Goal: Task Accomplishment & Management: Manage account settings

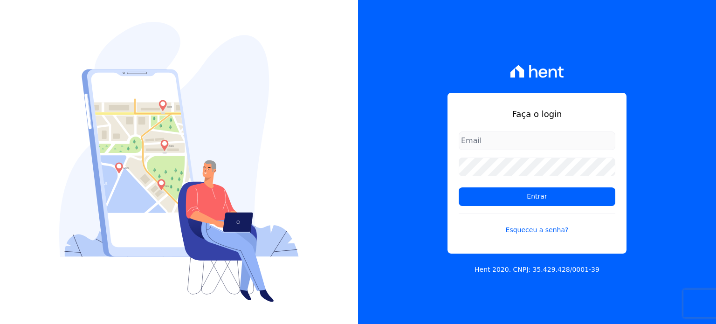
click at [483, 143] on input "email" at bounding box center [536, 140] width 157 height 19
type input "[PERSON_NAME][EMAIL_ADDRESS][DOMAIN_NAME]"
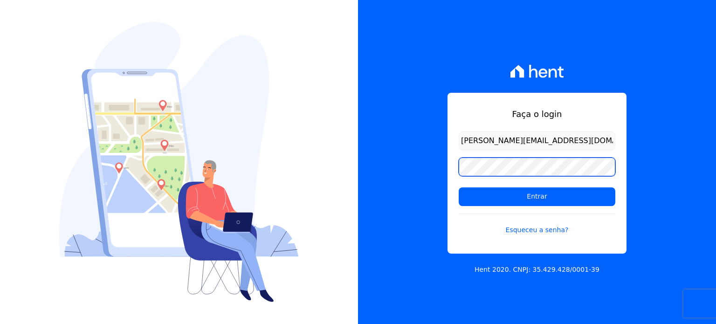
click at [458, 187] on input "Entrar" at bounding box center [536, 196] width 157 height 19
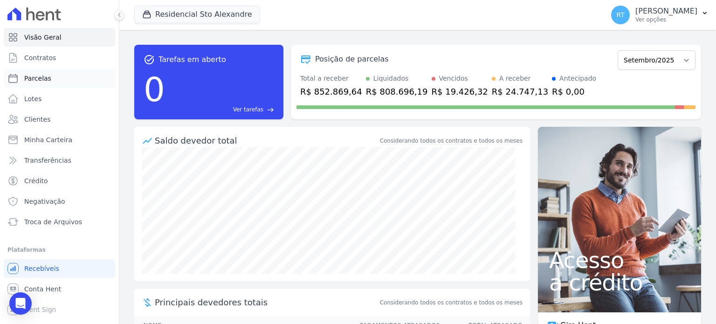
click at [44, 80] on span "Parcelas" at bounding box center [37, 78] width 27 height 9
select select
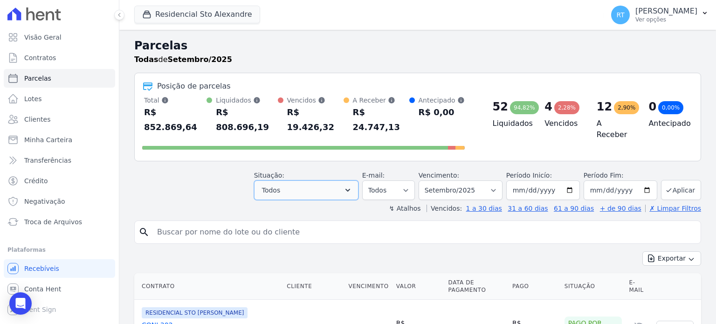
click at [352, 185] on icon "button" at bounding box center [347, 189] width 9 height 9
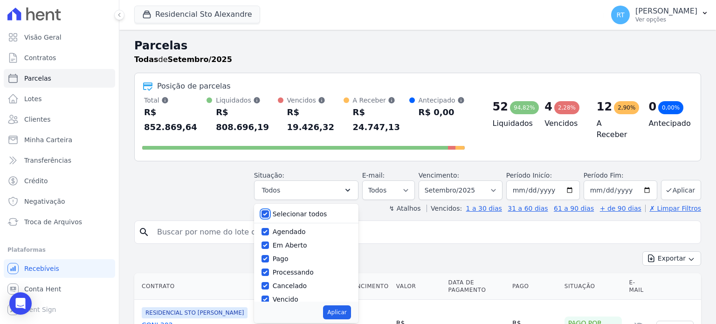
click at [269, 210] on input "Selecionar todos" at bounding box center [264, 213] width 7 height 7
checkbox input "false"
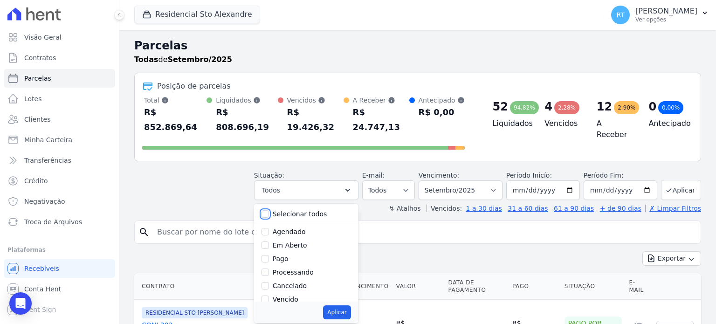
checkbox input "false"
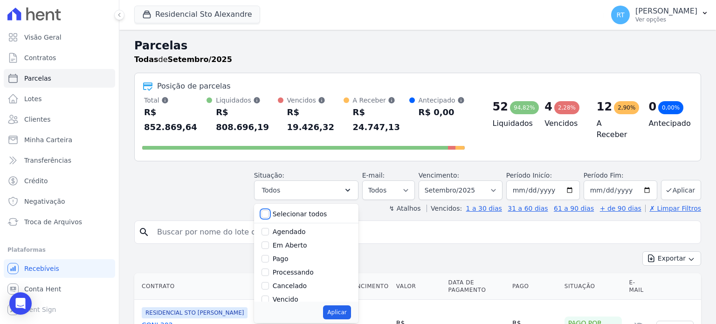
checkbox input "false"
click at [269, 295] on input "Vencido" at bounding box center [264, 298] width 7 height 7
checkbox input "true"
click at [348, 305] on button "Aplicar" at bounding box center [336, 312] width 27 height 14
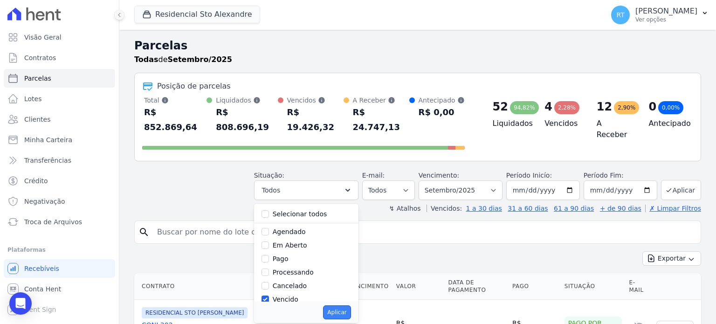
select select "overdue"
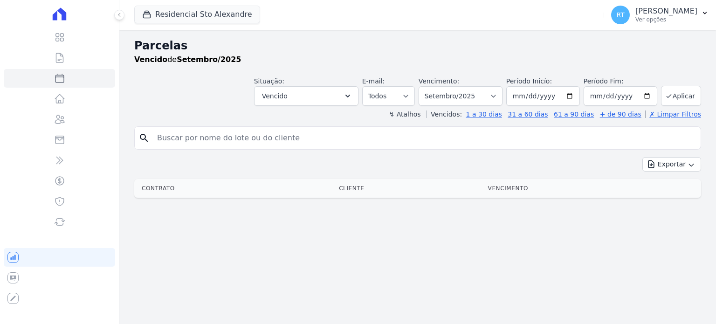
select select
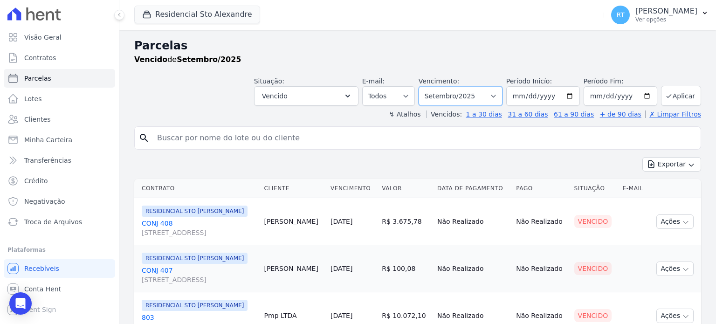
click at [496, 95] on select "Filtrar por período ──────── Todos os meses Março/2020 Abril/2020 Maio/2020 Jun…" at bounding box center [460, 96] width 84 height 20
select select "date_range_filter"
click at [426, 86] on select "Filtrar por período ──────── Todos os meses Março/2020 Abril/2020 Maio/2020 Jun…" at bounding box center [460, 96] width 84 height 20
click at [567, 96] on input "[DATE]" at bounding box center [543, 96] width 74 height 20
type input "[DATE]"
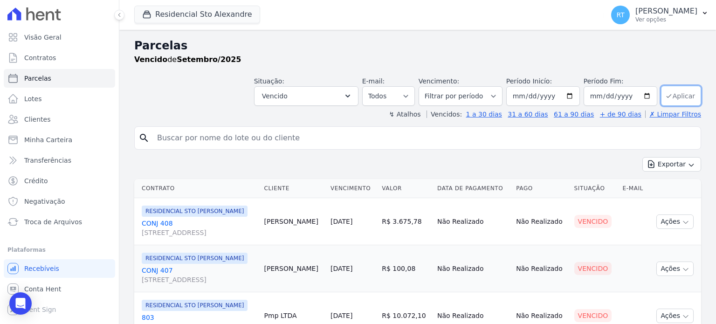
click at [673, 96] on button "Aplicar" at bounding box center [681, 96] width 40 height 20
select select
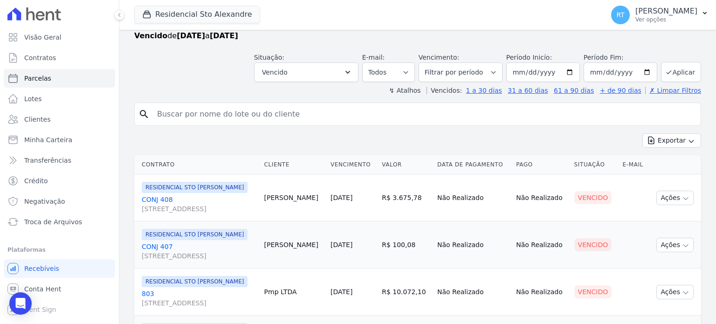
scroll to position [11, 0]
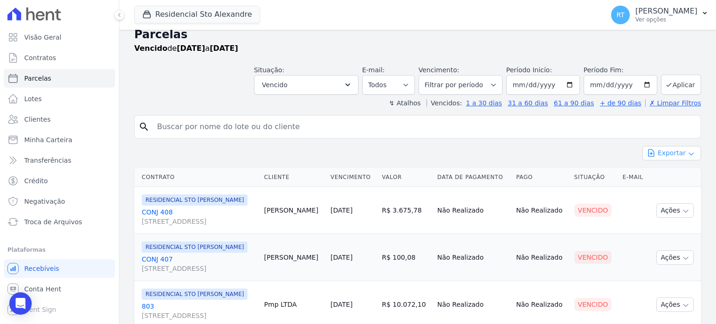
click at [667, 151] on button "Exportar" at bounding box center [671, 153] width 59 height 14
click at [661, 176] on span "Exportar PDF" at bounding box center [670, 175] width 49 height 9
click at [681, 15] on p "Ronaldo Trindade" at bounding box center [666, 11] width 62 height 9
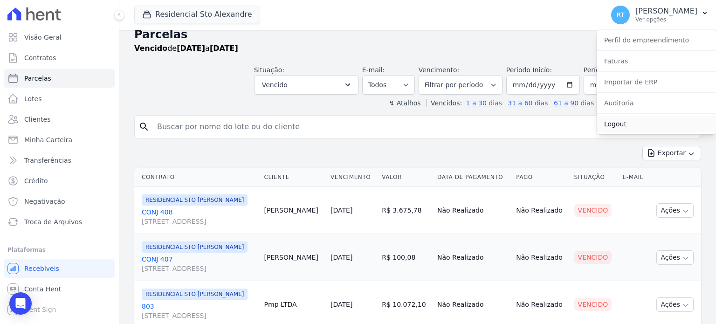
click at [627, 124] on link "Logout" at bounding box center [655, 124] width 119 height 17
